Goal: Register for event/course

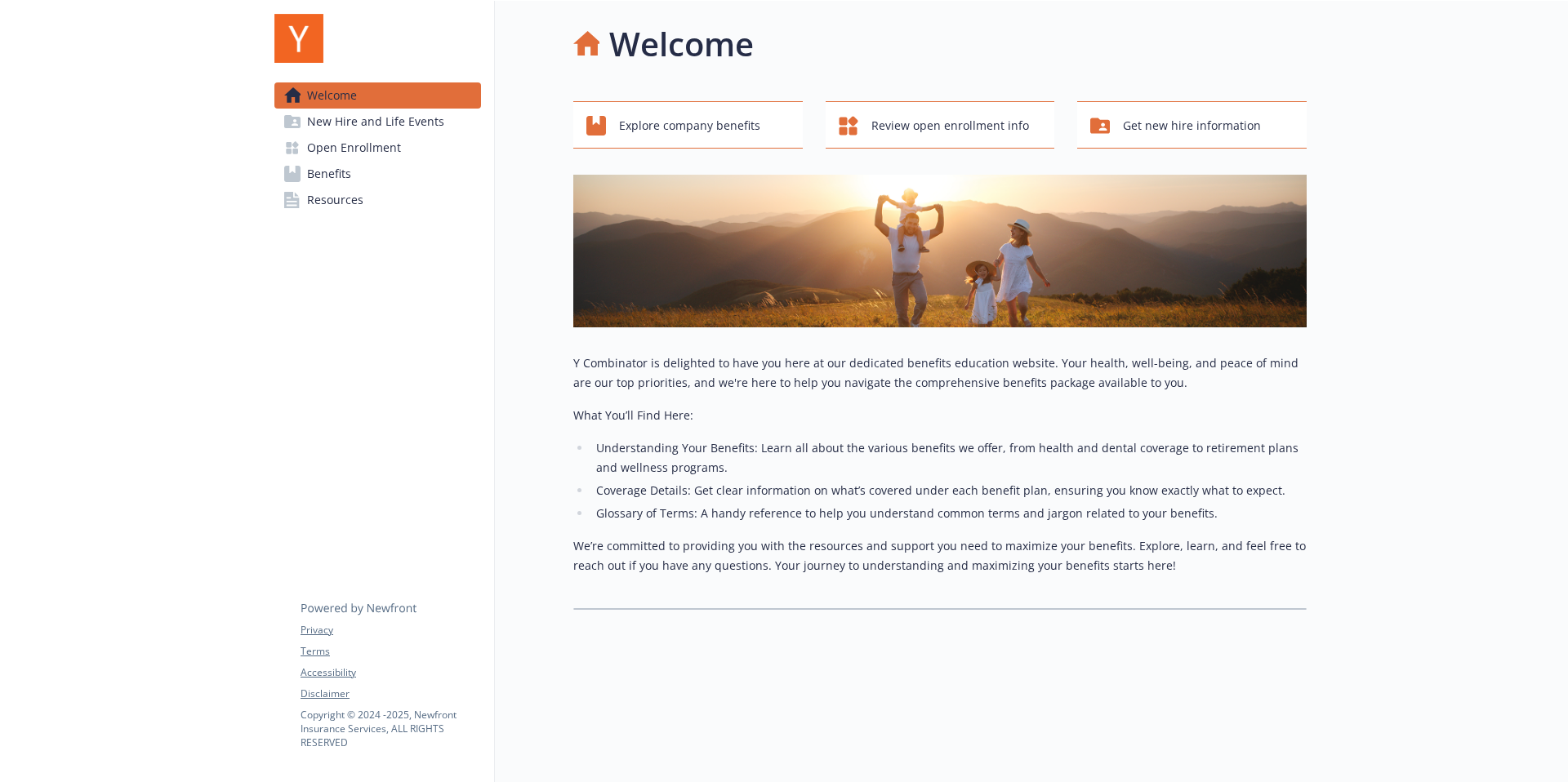
scroll to position [13, 0]
click at [370, 129] on span "New Hire and Life Events" at bounding box center [375, 121] width 137 height 26
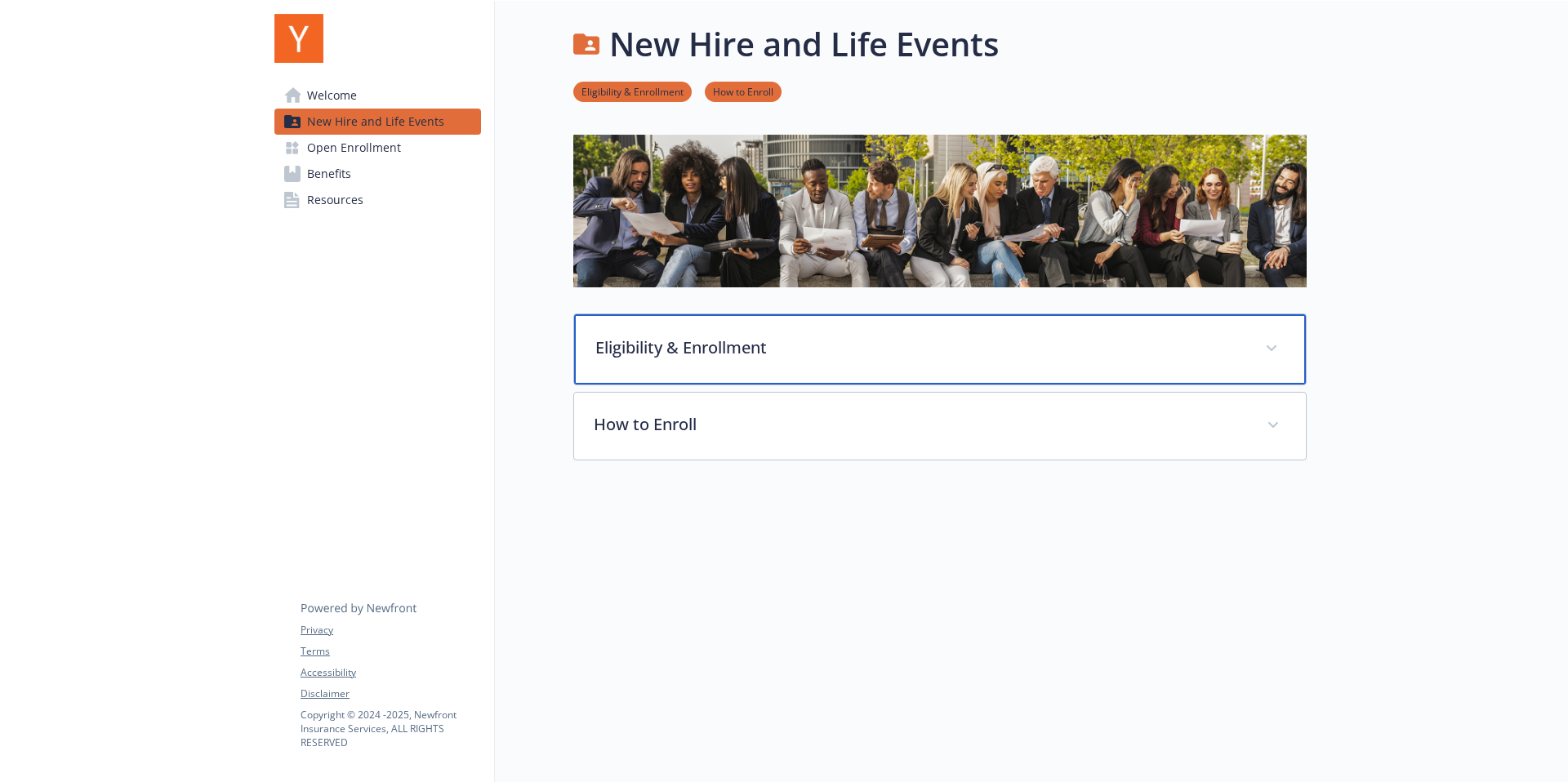
click at [724, 336] on p "Eligibility & Enrollment" at bounding box center [920, 348] width 650 height 25
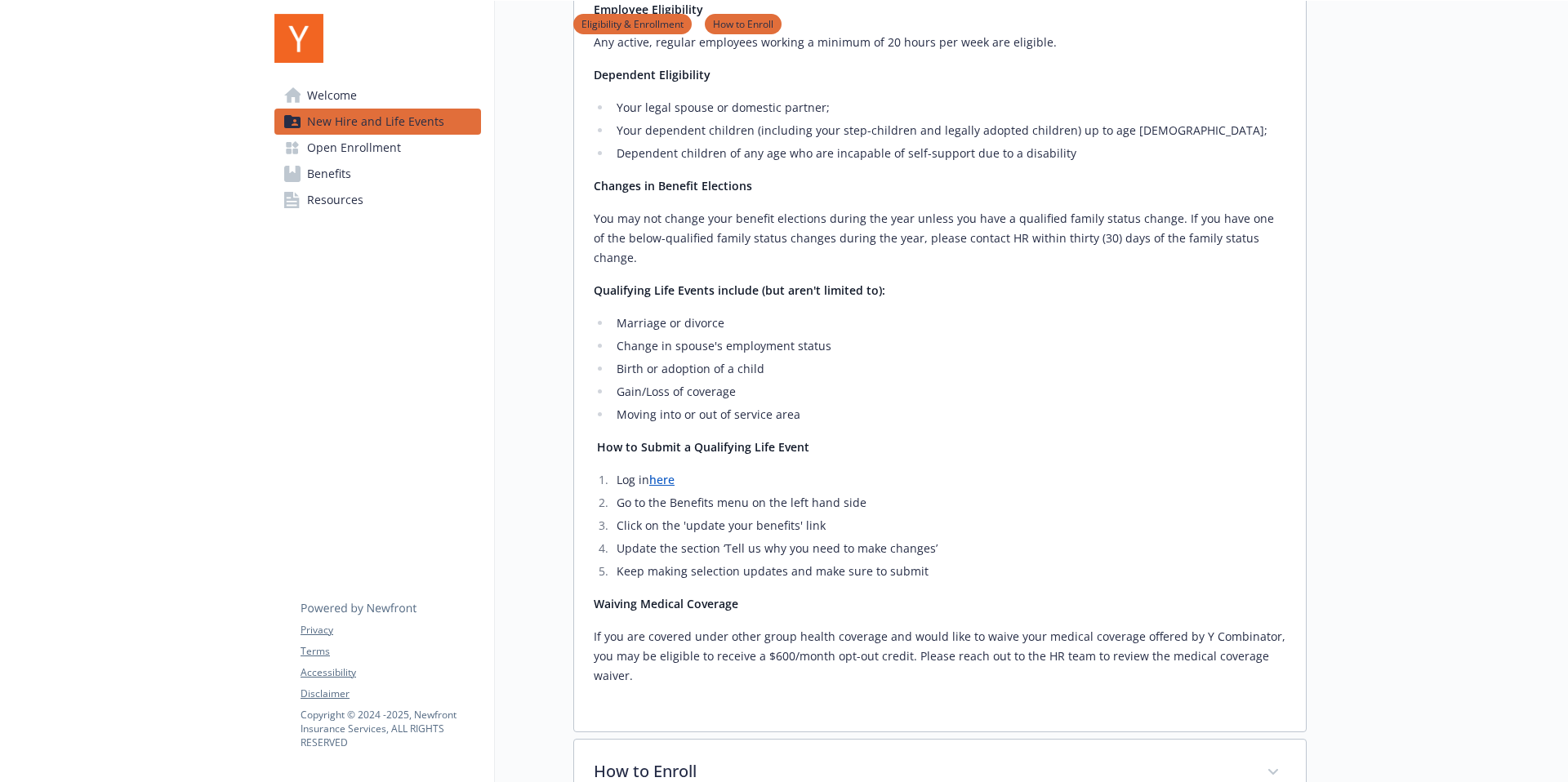
scroll to position [502, 0]
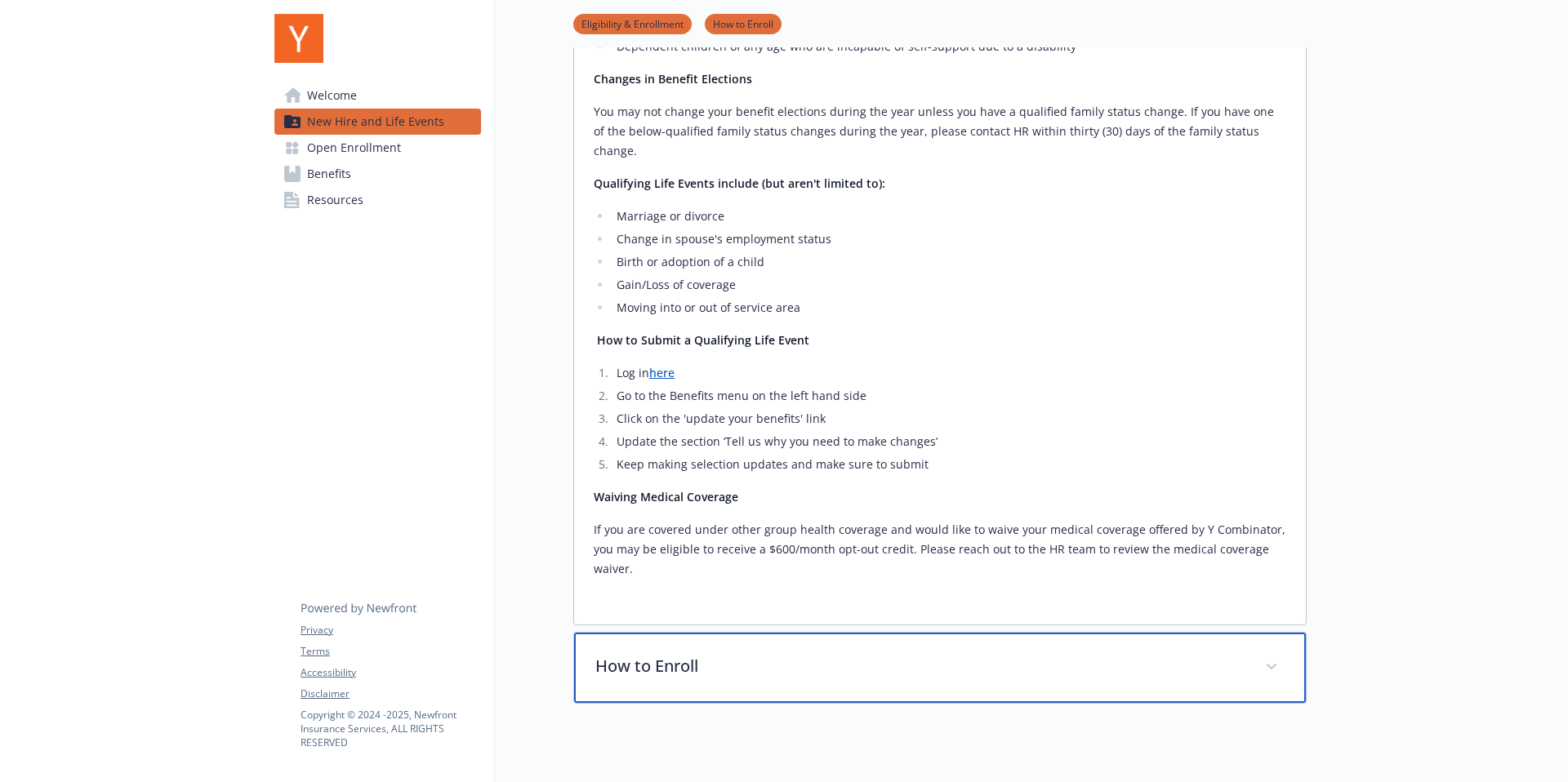
click at [676, 658] on p "How to Enroll" at bounding box center [920, 666] width 650 height 25
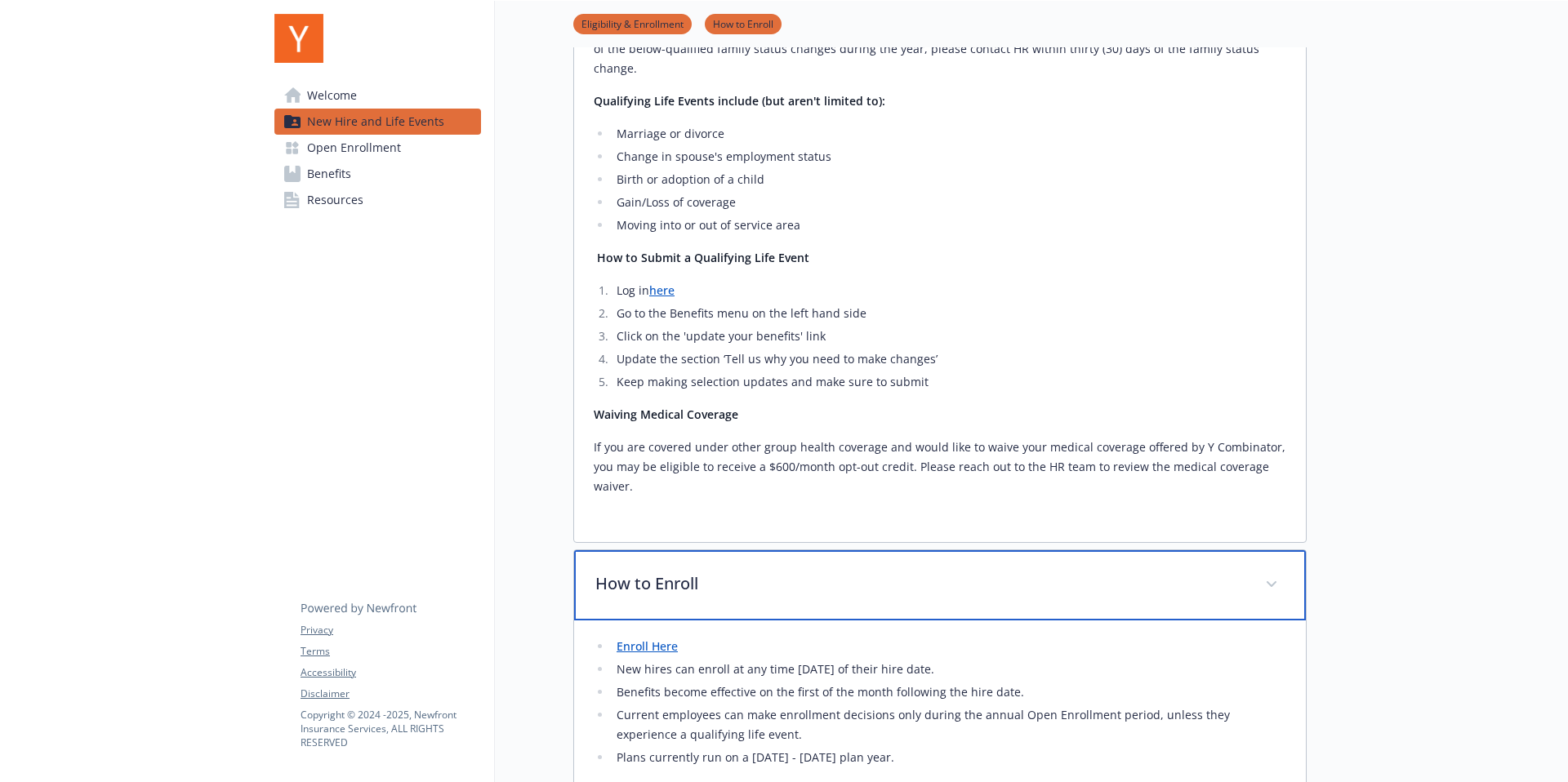
scroll to position [727, 0]
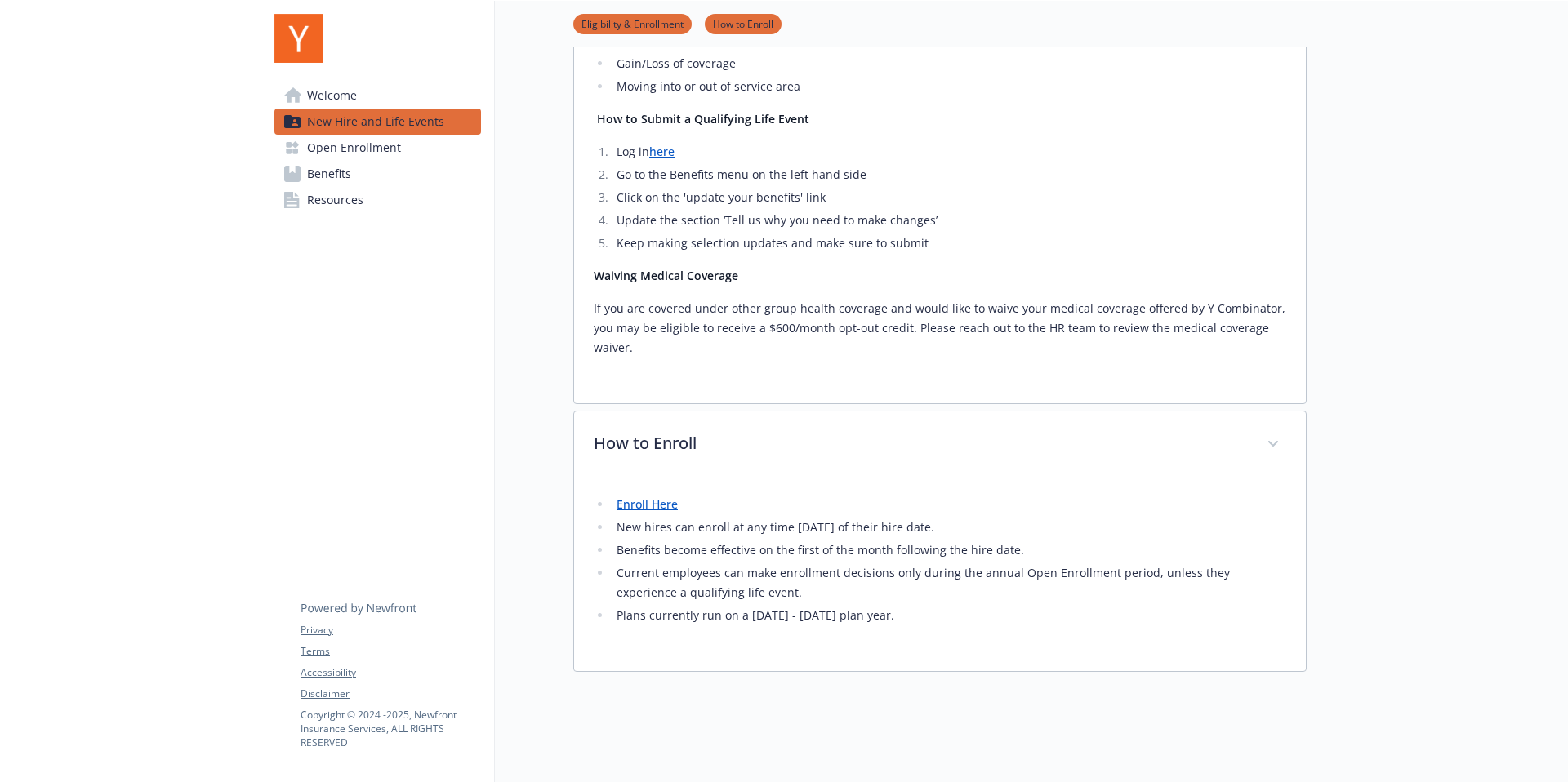
click at [333, 145] on span "Open Enrollment" at bounding box center [354, 148] width 94 height 26
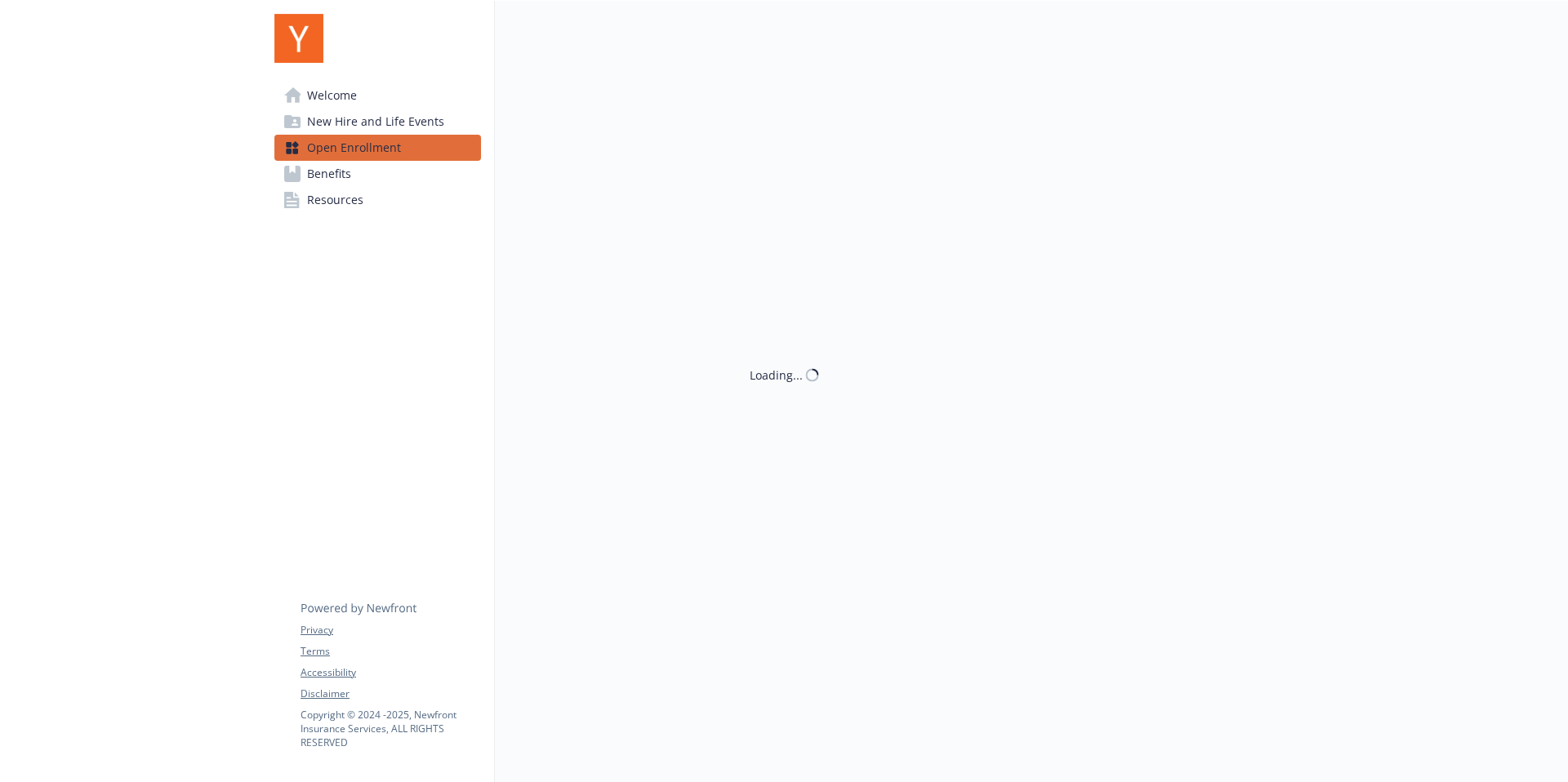
scroll to position [13, 0]
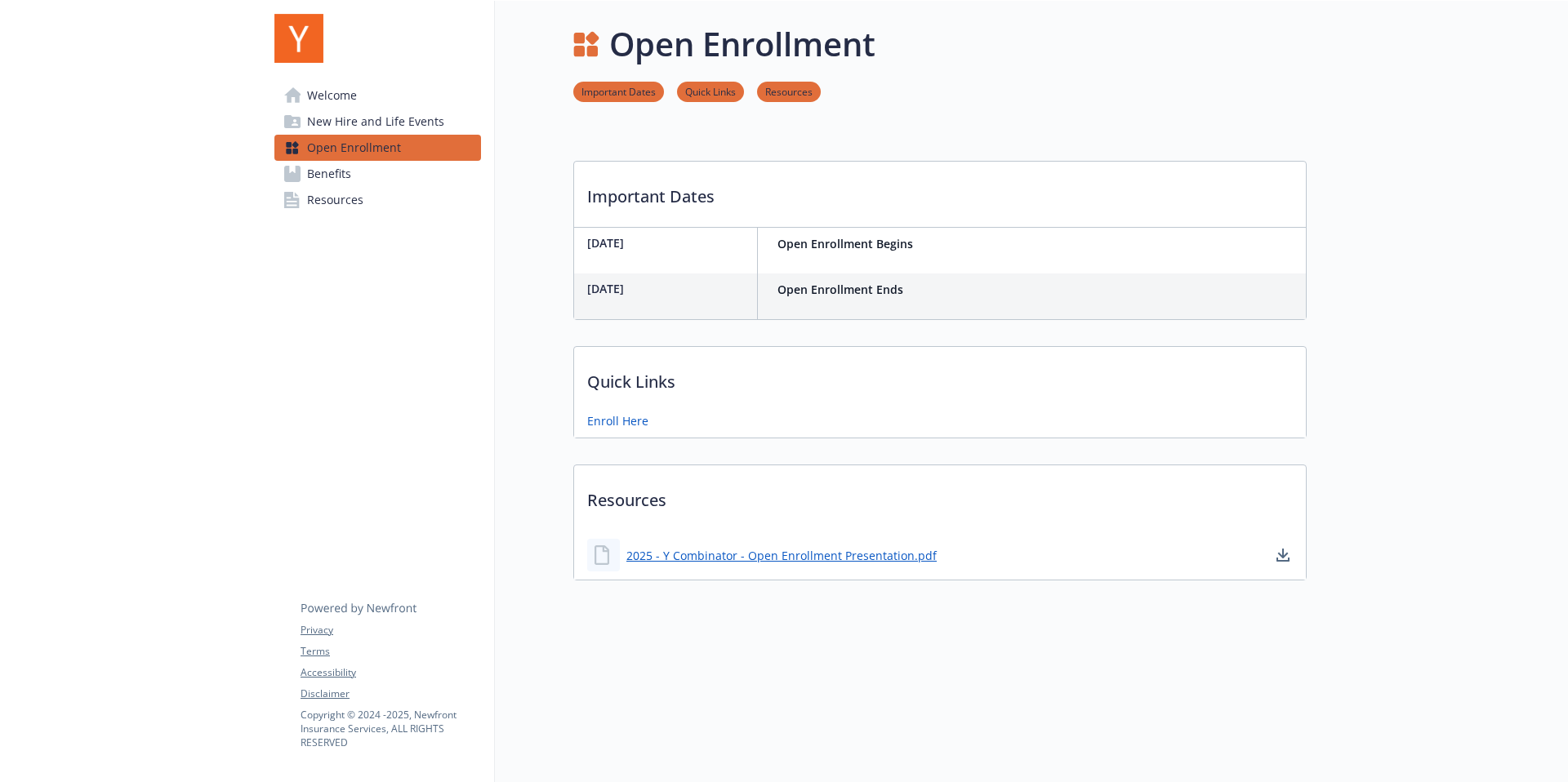
click at [337, 169] on span "Benefits" at bounding box center [329, 173] width 44 height 26
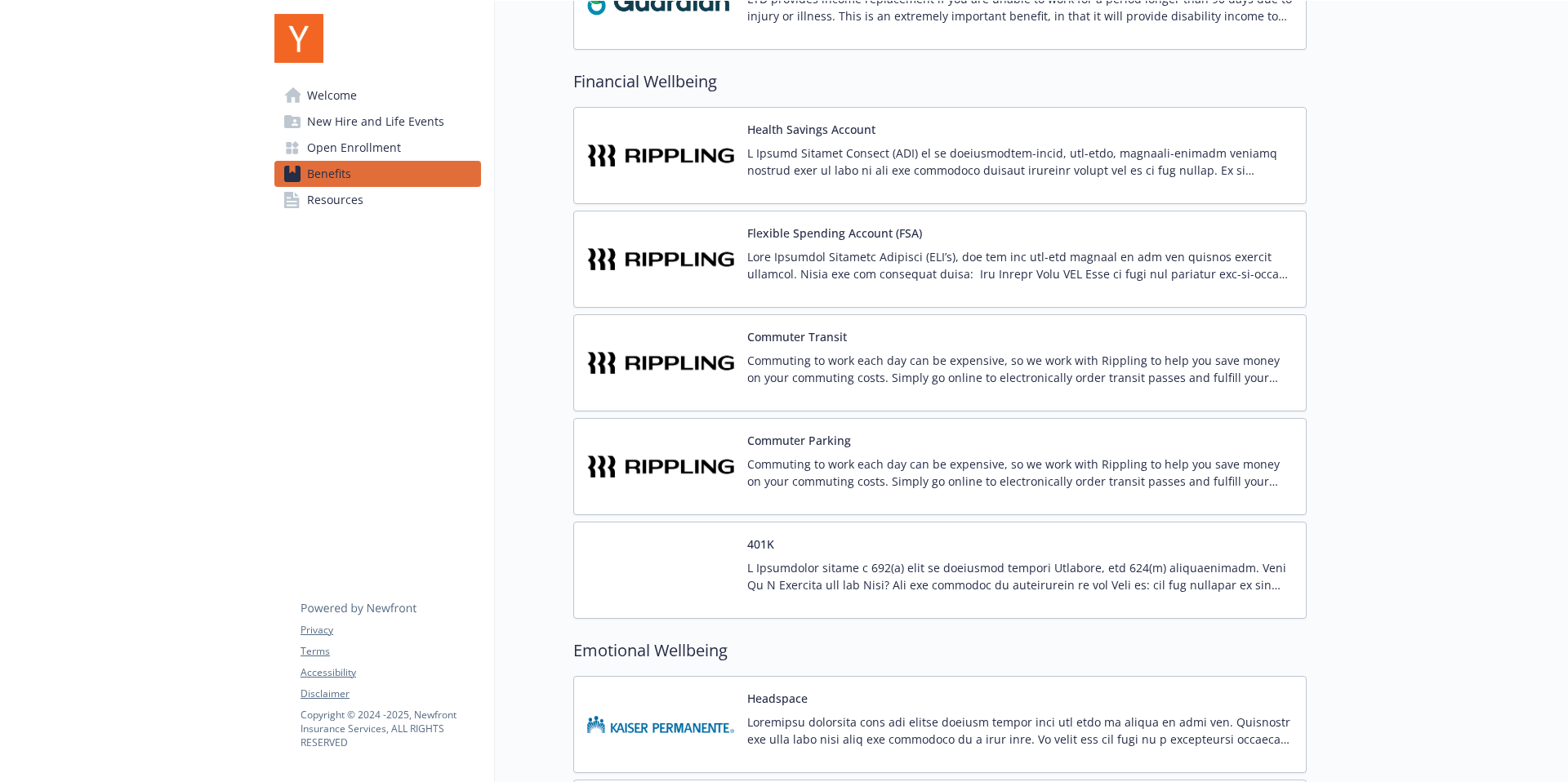
scroll to position [1388, 0]
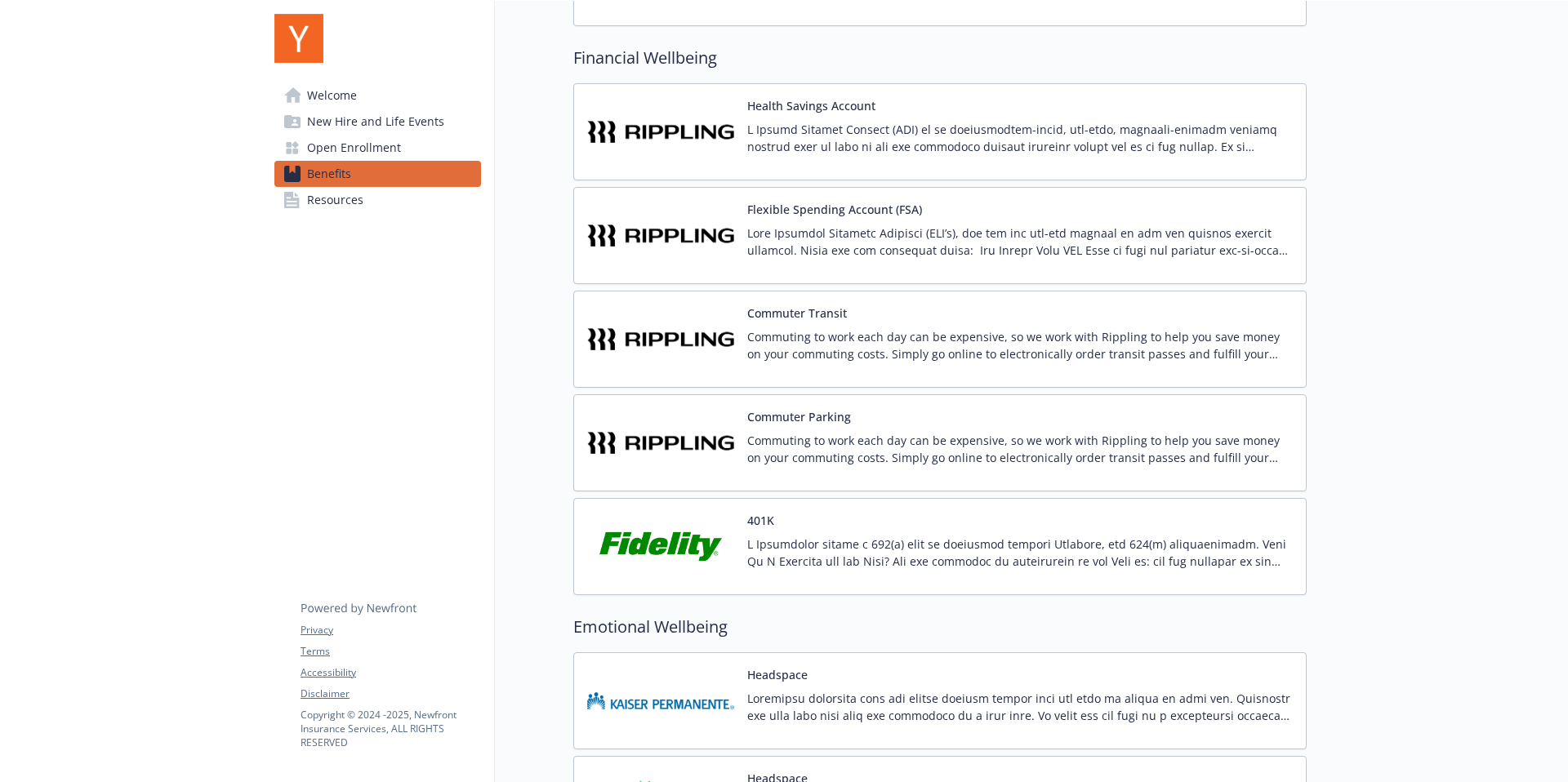
click at [340, 196] on span "Resources" at bounding box center [334, 199] width 56 height 26
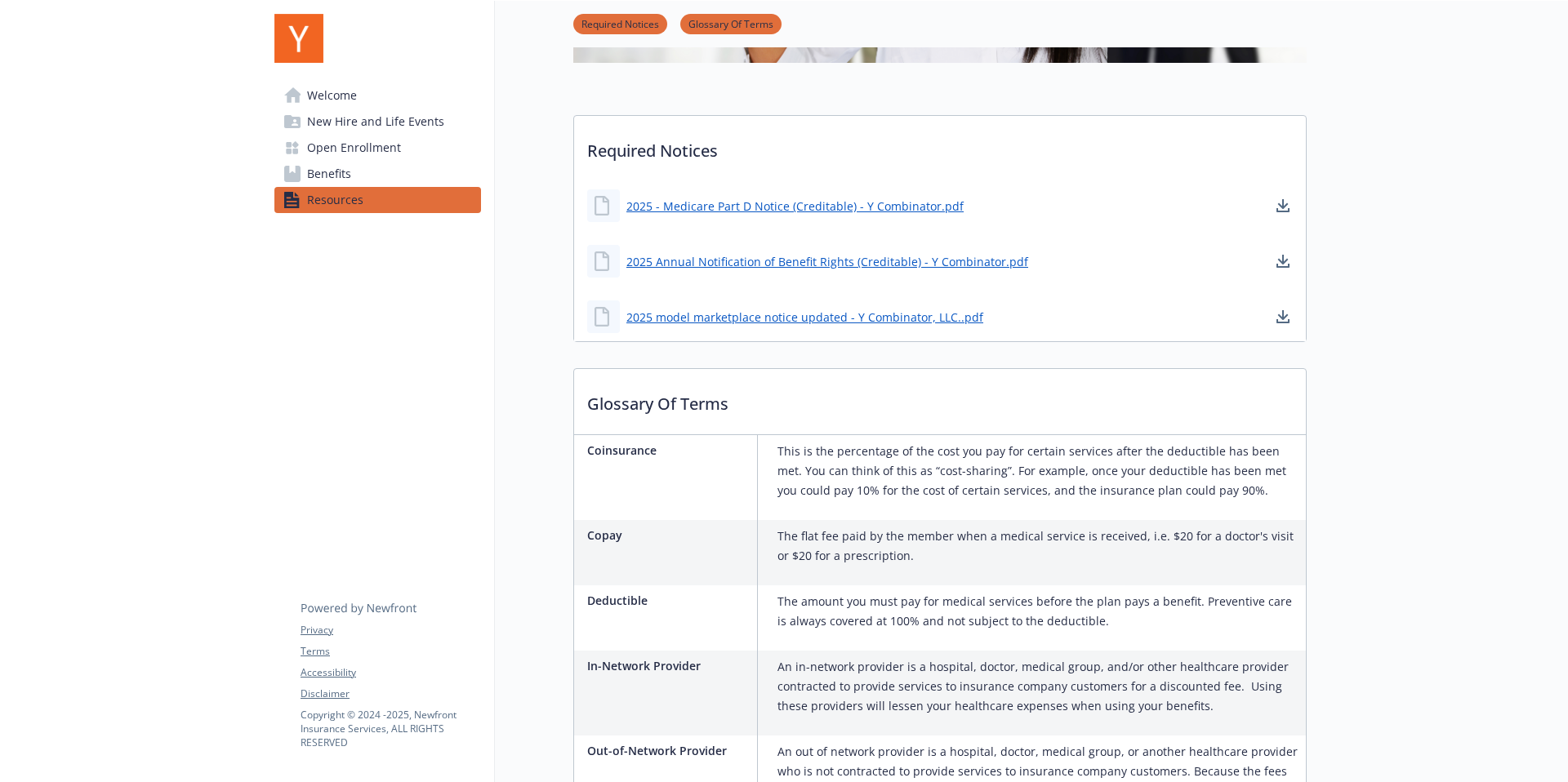
scroll to position [658, 0]
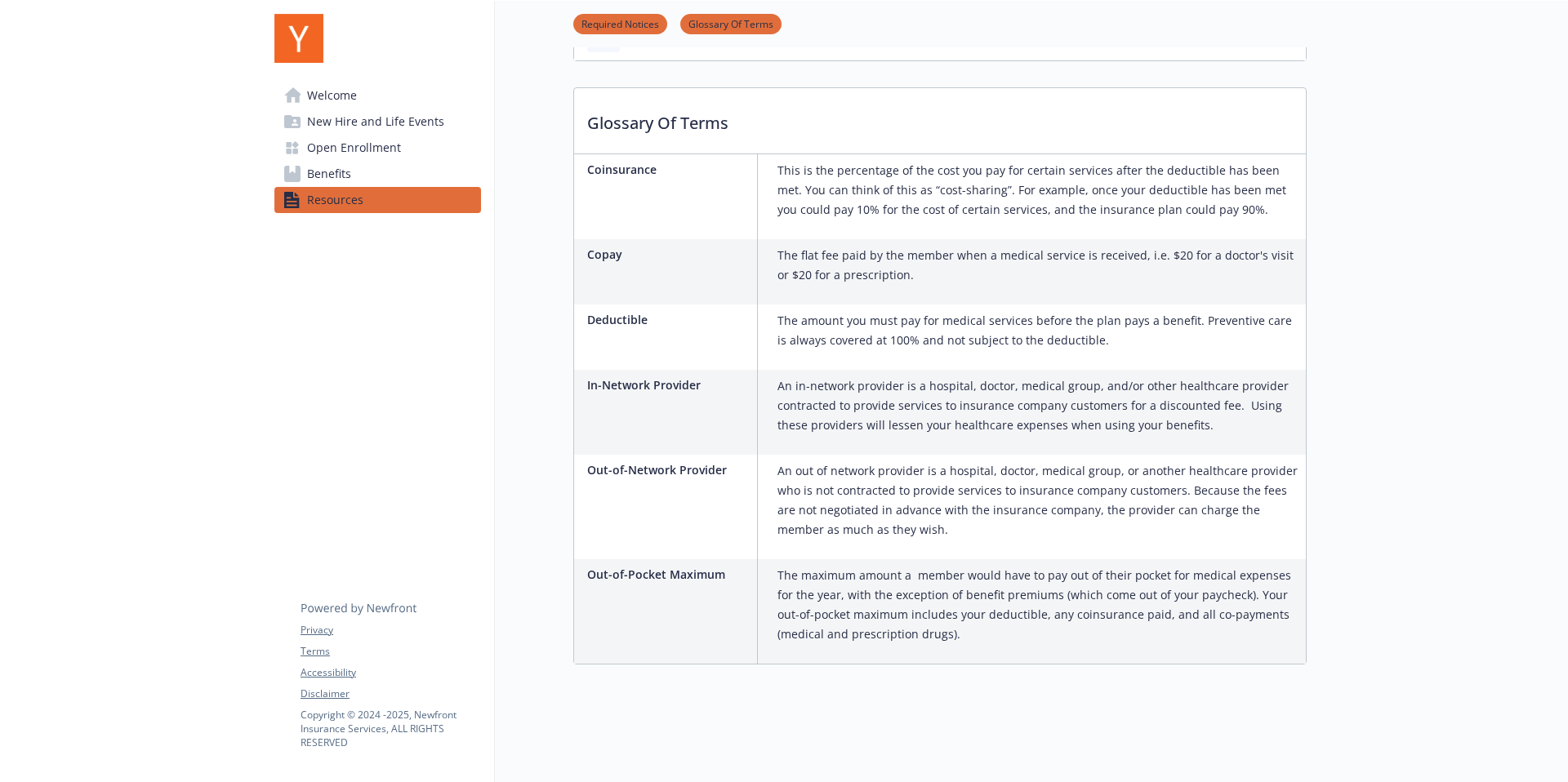
click at [343, 175] on span "Benefits" at bounding box center [329, 173] width 44 height 26
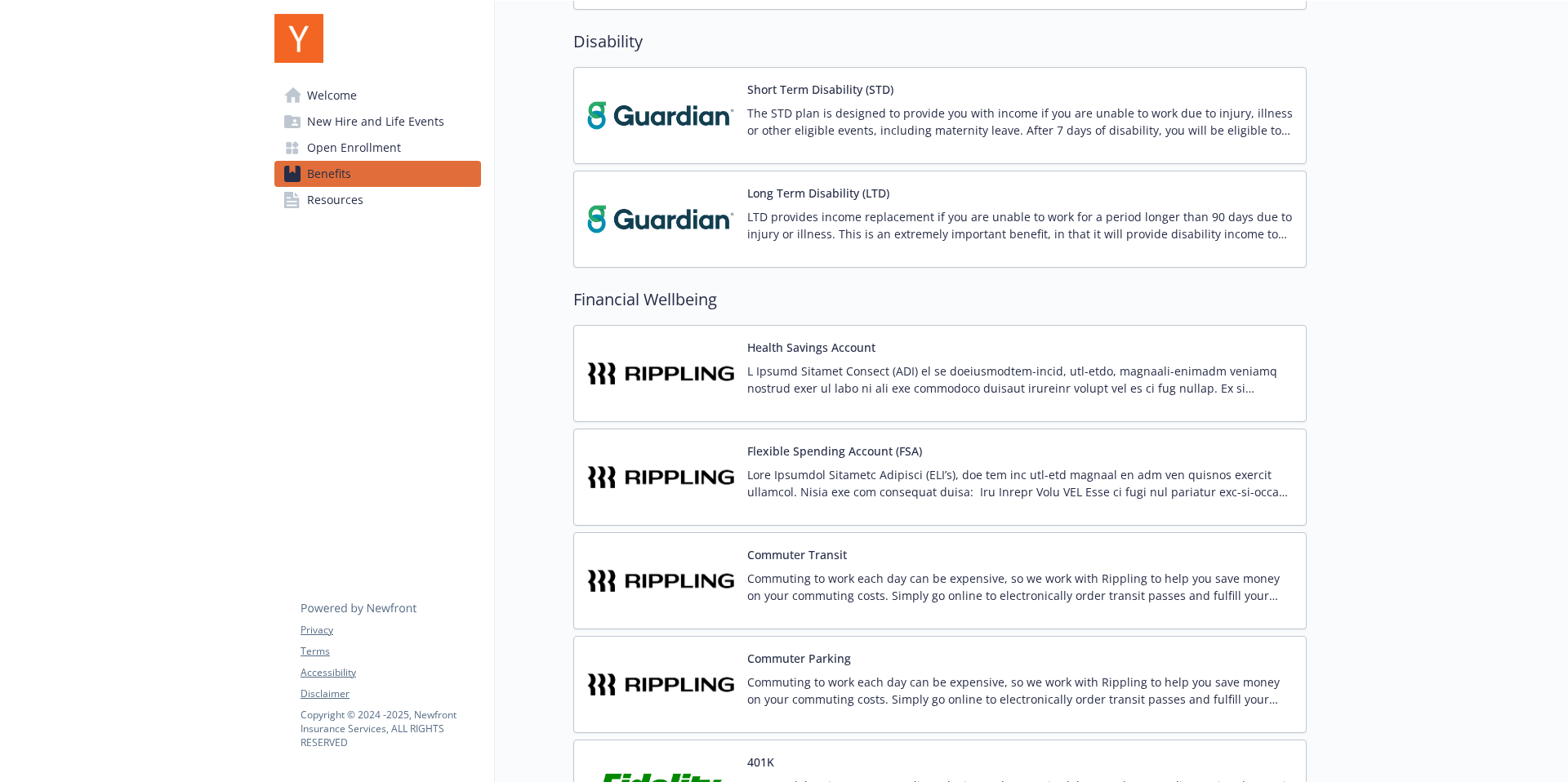
scroll to position [1178, 0]
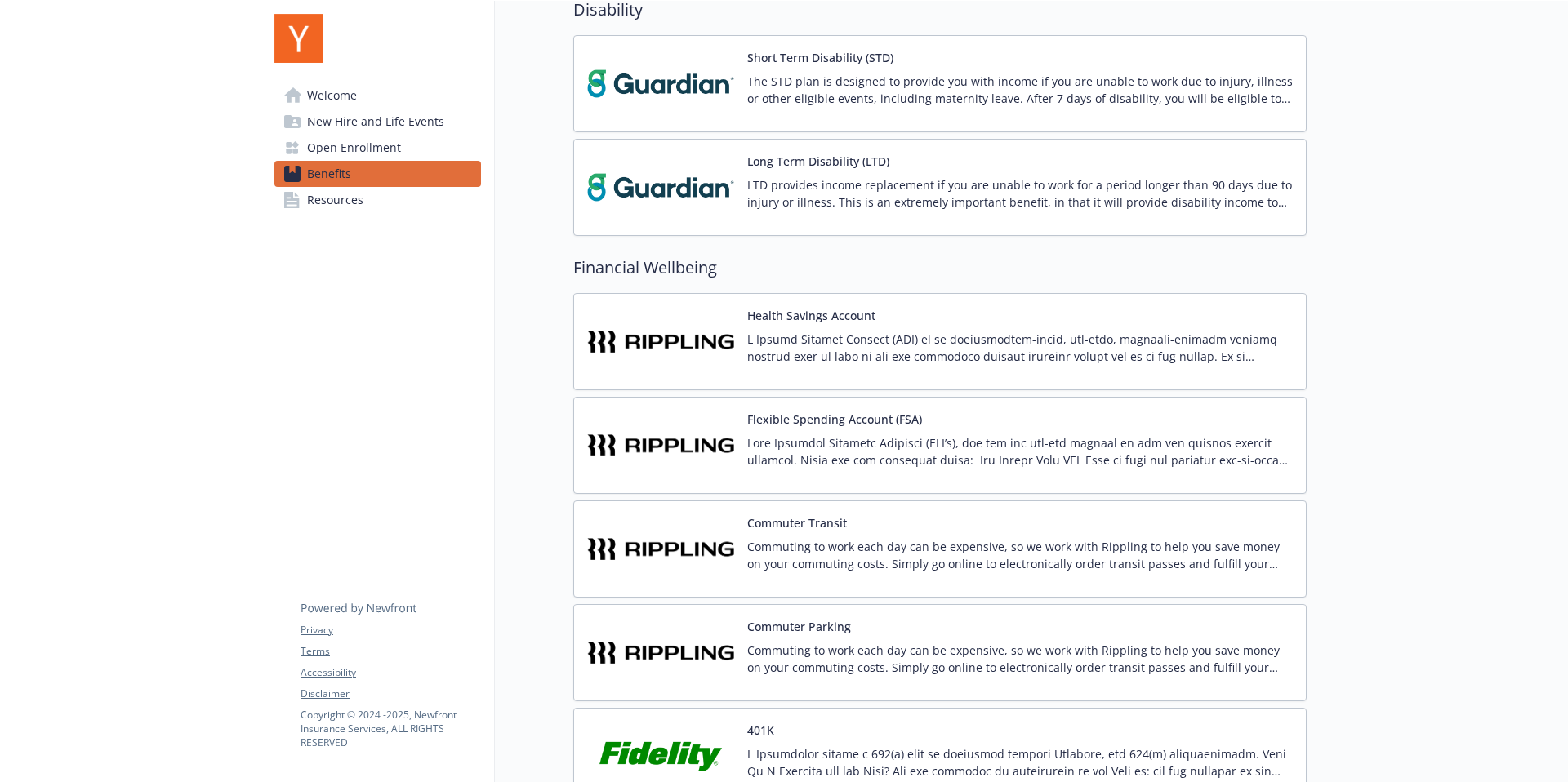
click at [675, 345] on img at bounding box center [660, 341] width 147 height 69
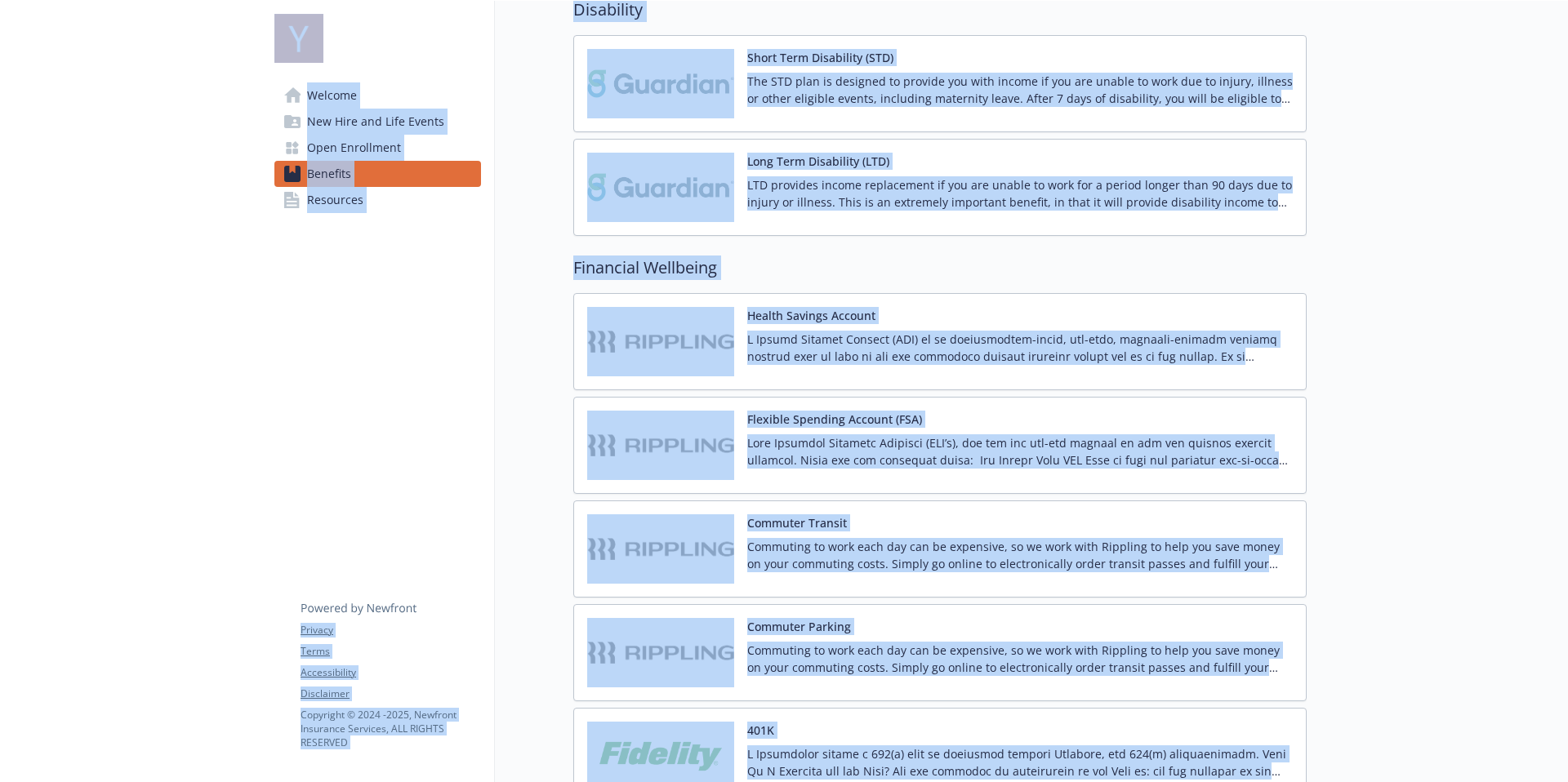
click at [380, 148] on span "Open Enrollment" at bounding box center [354, 148] width 94 height 26
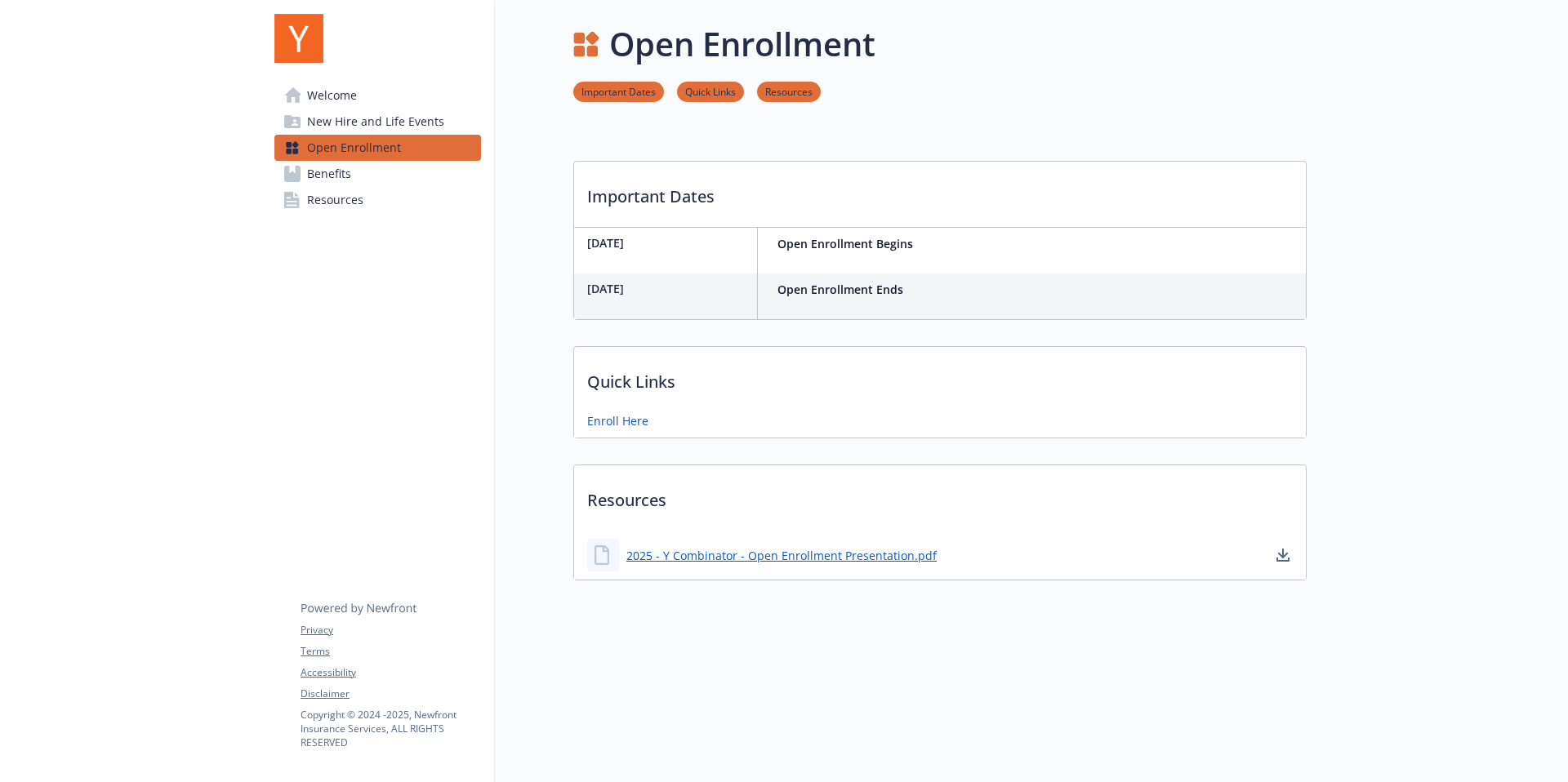
click at [749, 180] on p "Important Dates" at bounding box center [940, 192] width 732 height 60
click at [637, 412] on link "Enroll Here" at bounding box center [620, 422] width 65 height 20
